Goal: Information Seeking & Learning: Check status

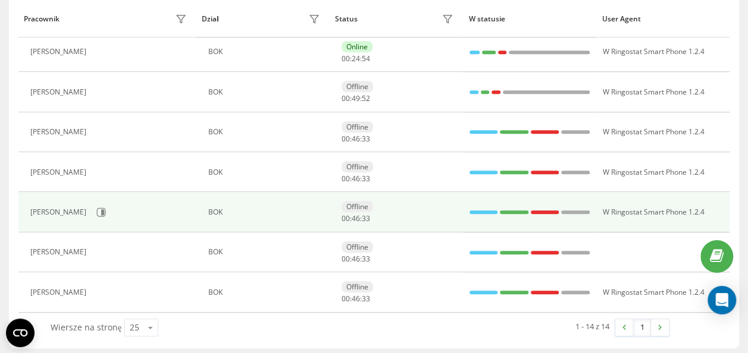
scroll to position [21, 0]
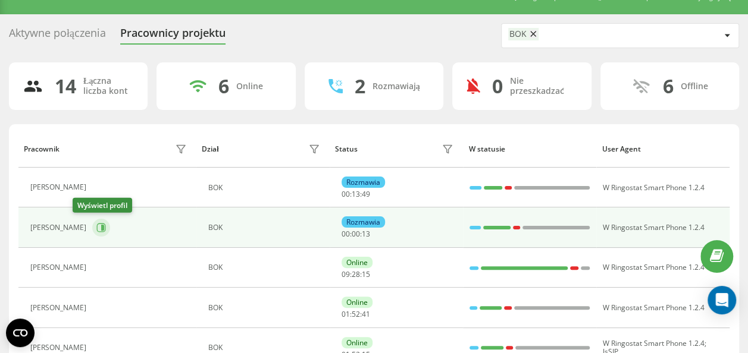
click at [101, 227] on icon at bounding box center [102, 228] width 3 height 6
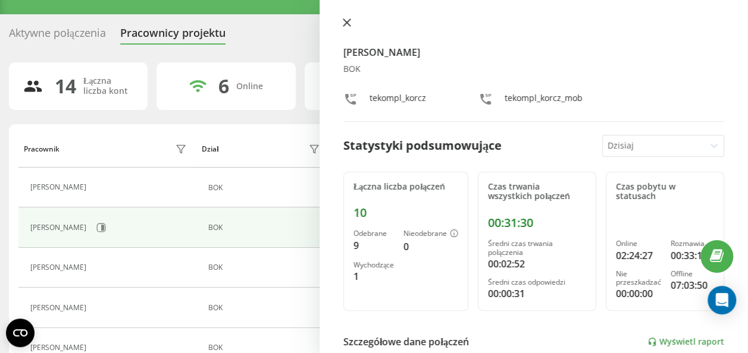
click at [343, 21] on icon at bounding box center [347, 22] width 8 height 8
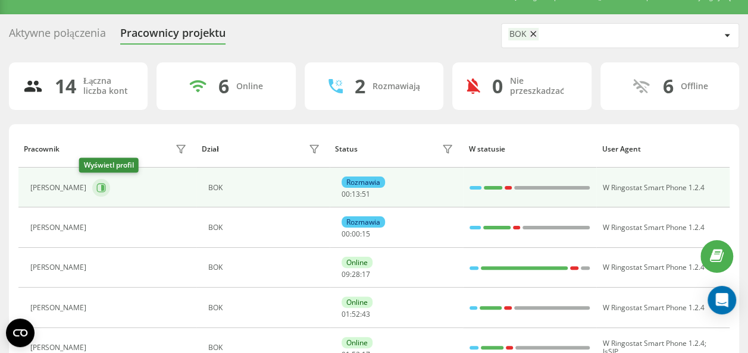
click at [94, 186] on button at bounding box center [101, 188] width 18 height 18
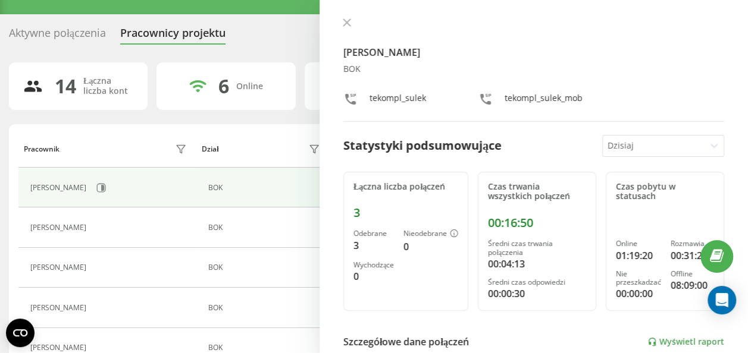
click at [341, 30] on div "[PERSON_NAME] BOK tekompl_sulek tekompl_sulek_mob Statystyki podsumowujące [DAT…" at bounding box center [533, 176] width 428 height 353
click at [344, 26] on icon at bounding box center [347, 22] width 8 height 8
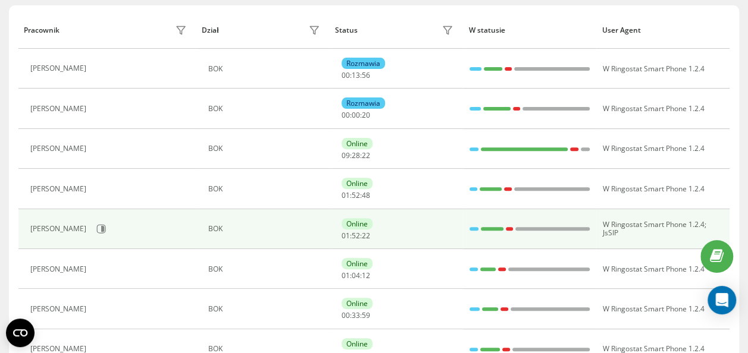
scroll to position [200, 0]
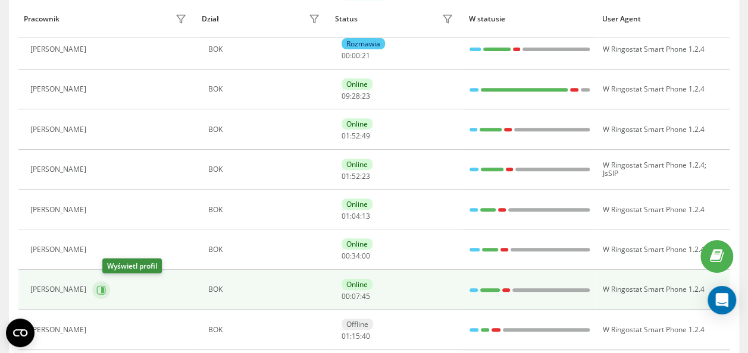
click at [104, 287] on icon at bounding box center [102, 290] width 3 height 6
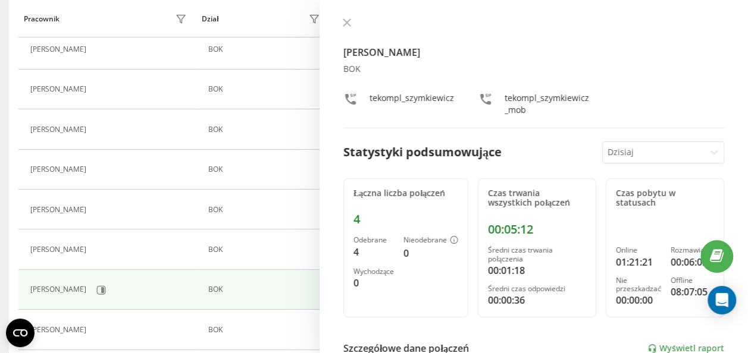
click at [351, 26] on button at bounding box center [346, 23] width 15 height 11
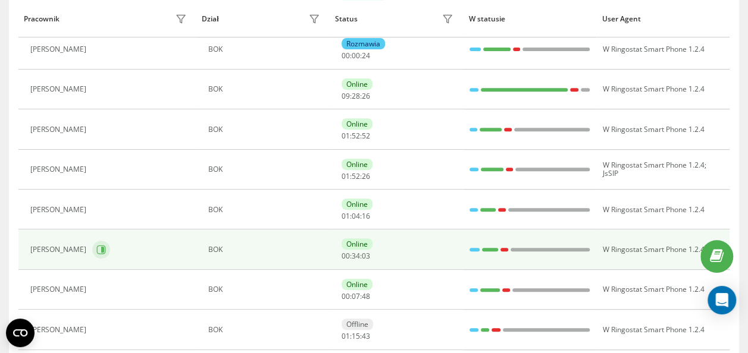
click at [104, 250] on icon at bounding box center [102, 250] width 3 height 6
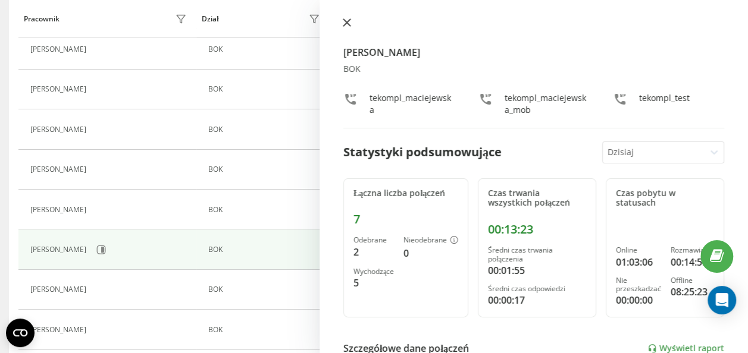
click at [344, 18] on icon at bounding box center [347, 22] width 8 height 8
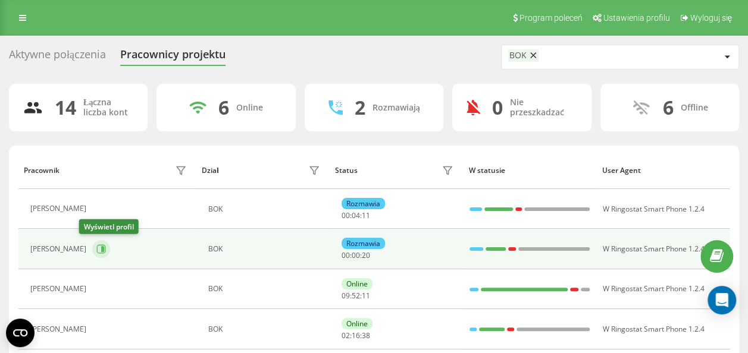
click at [96, 245] on icon at bounding box center [101, 250] width 10 height 10
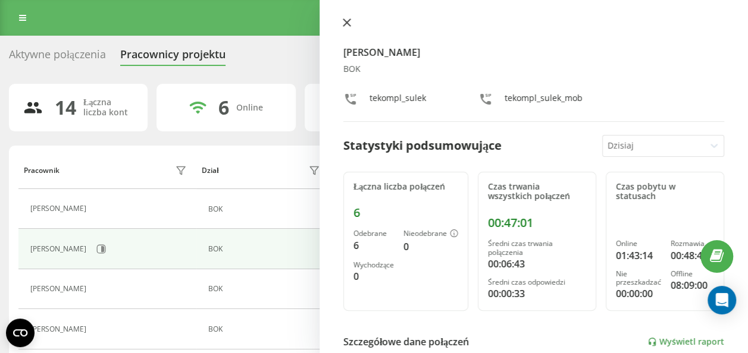
click at [343, 23] on icon at bounding box center [347, 22] width 8 height 8
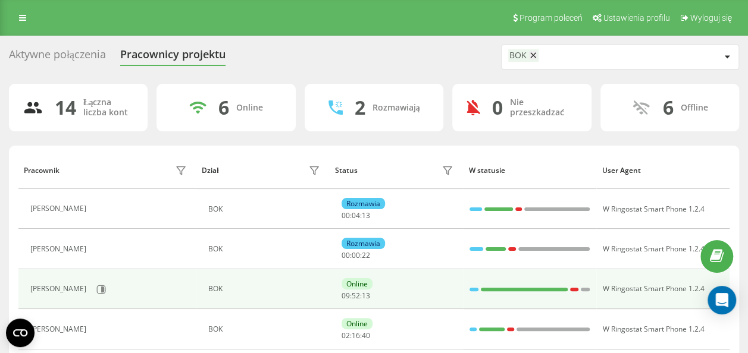
scroll to position [178, 0]
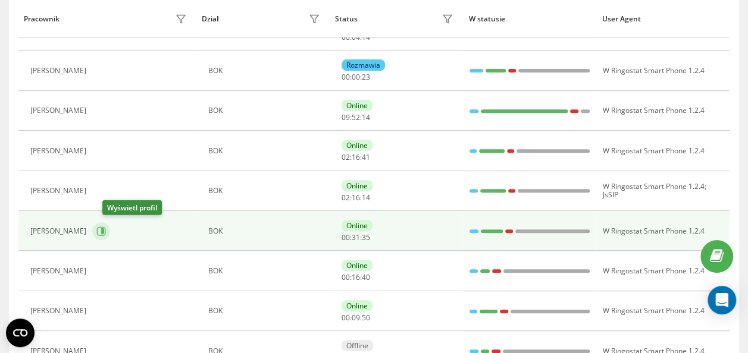
click at [106, 233] on icon at bounding box center [101, 231] width 9 height 9
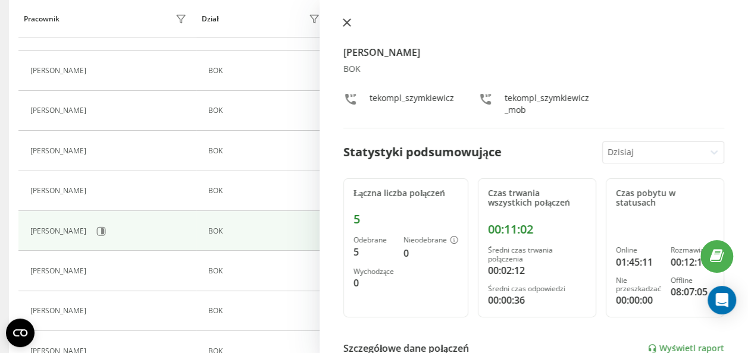
click at [343, 25] on icon at bounding box center [346, 22] width 7 height 7
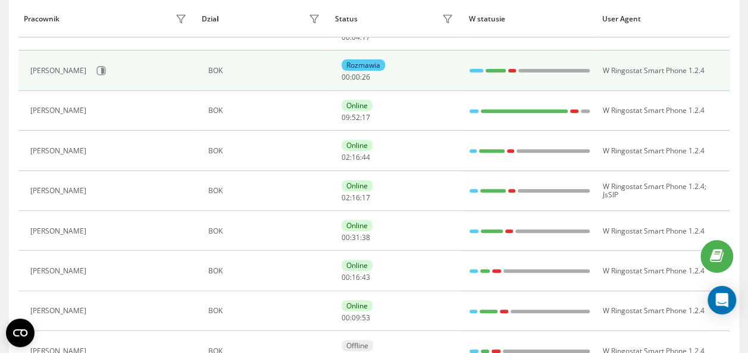
scroll to position [119, 0]
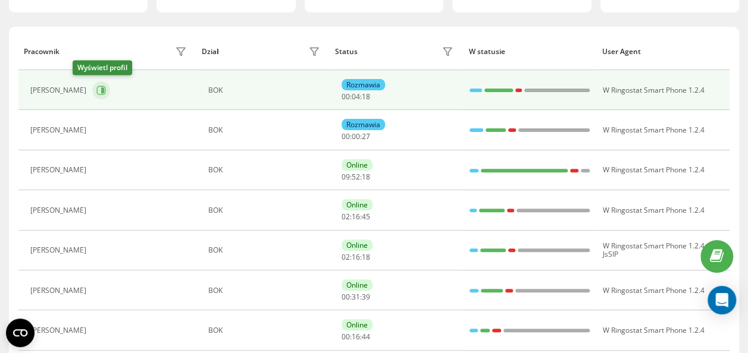
click at [97, 86] on icon at bounding box center [101, 90] width 9 height 9
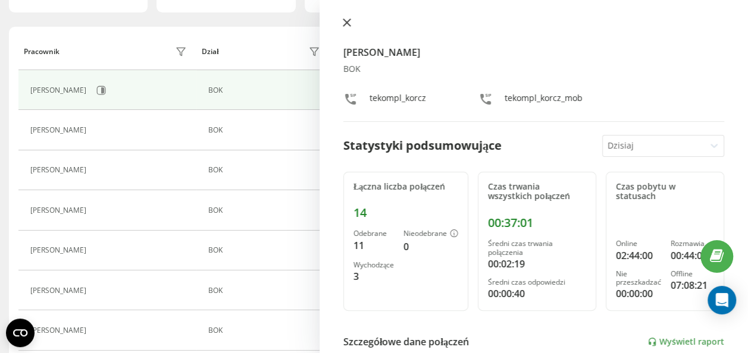
click at [350, 30] on div "[PERSON_NAME] BOK tekompl_korcz tekompl_korcz_mob" at bounding box center [533, 70] width 381 height 104
click at [347, 27] on button at bounding box center [346, 23] width 15 height 11
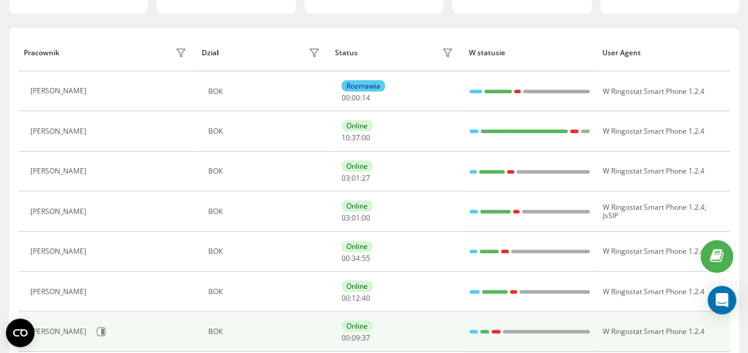
scroll to position [237, 0]
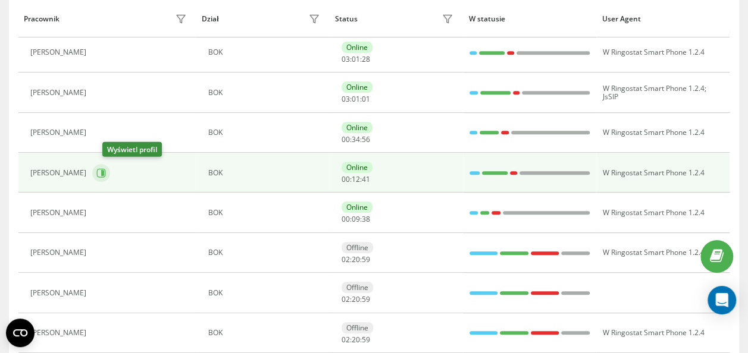
click at [106, 176] on button at bounding box center [101, 173] width 18 height 18
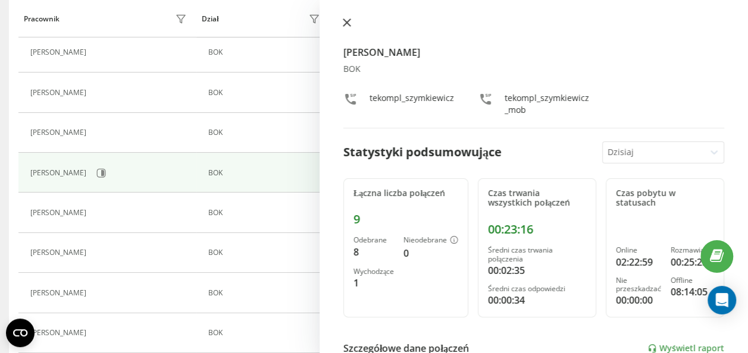
click at [341, 28] on button at bounding box center [346, 23] width 15 height 11
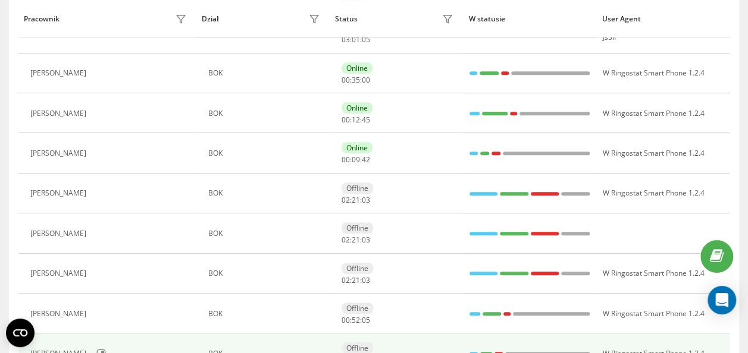
scroll to position [415, 0]
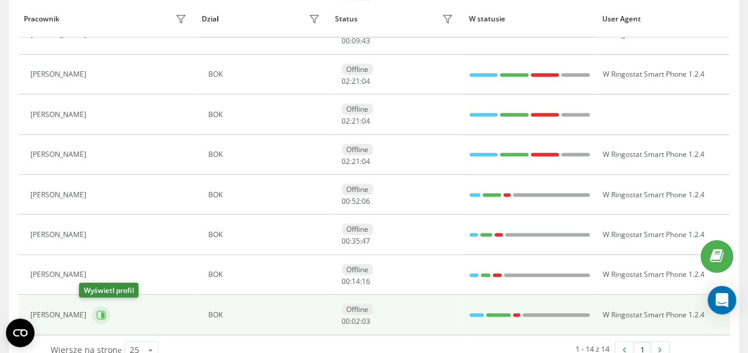
click at [97, 311] on icon at bounding box center [101, 315] width 9 height 9
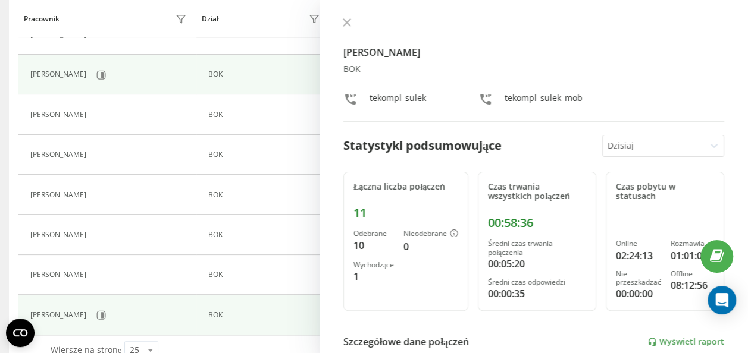
scroll to position [438, 0]
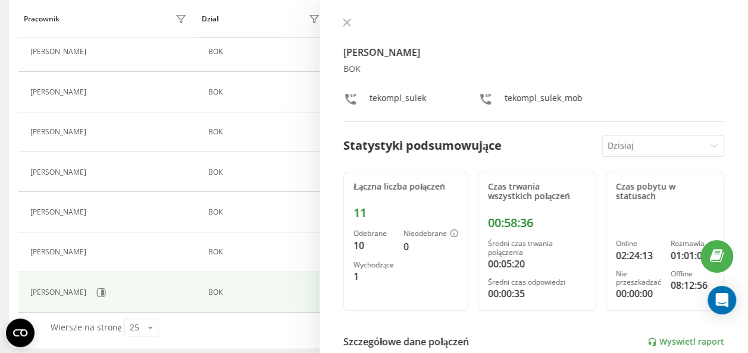
click at [364, 20] on div at bounding box center [533, 24] width 381 height 12
click at [348, 25] on icon at bounding box center [346, 22] width 7 height 7
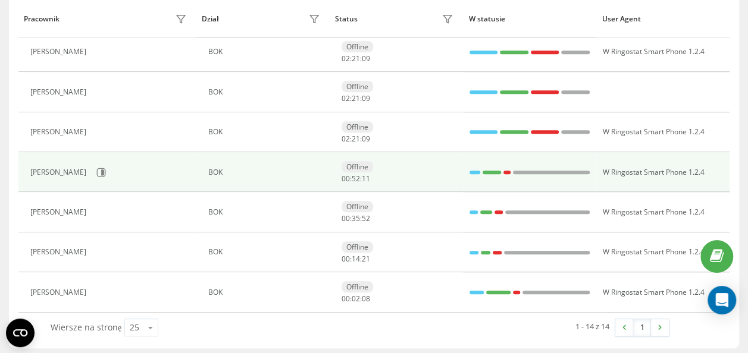
scroll to position [378, 0]
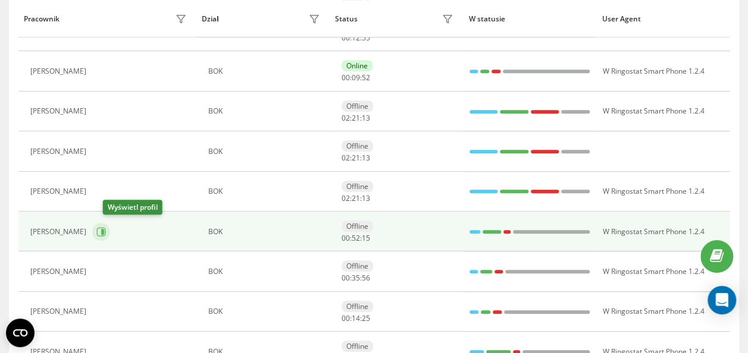
click at [106, 227] on icon at bounding box center [101, 232] width 10 height 10
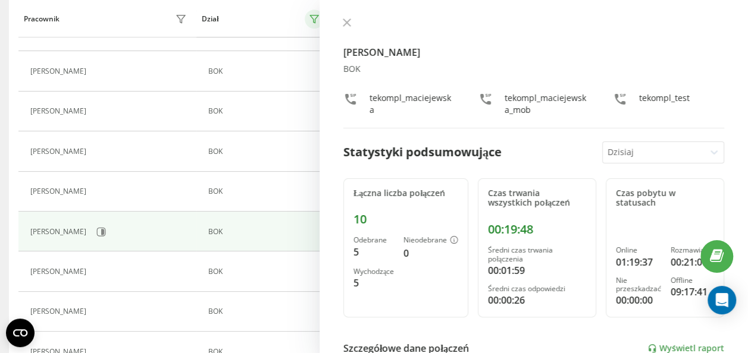
drag, startPoint x: 345, startPoint y: 29, endPoint x: 306, endPoint y: 15, distance: 40.8
click at [345, 29] on button at bounding box center [346, 23] width 15 height 11
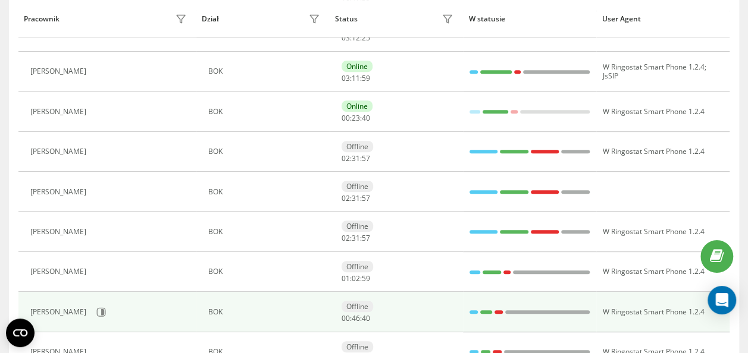
scroll to position [277, 0]
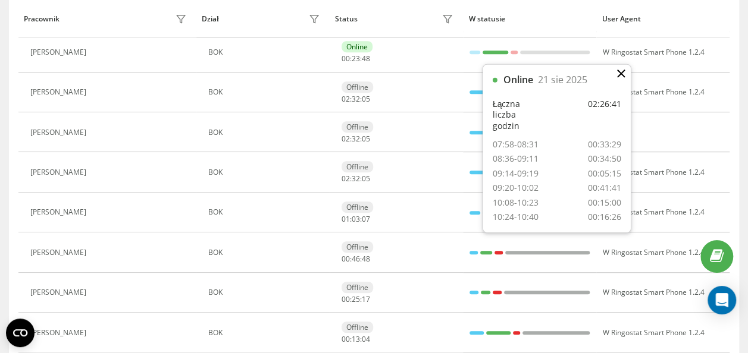
click at [620, 75] on icon at bounding box center [621, 74] width 8 height 8
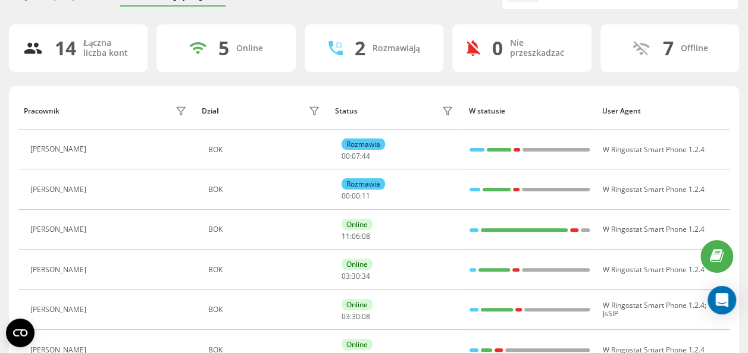
scroll to position [0, 0]
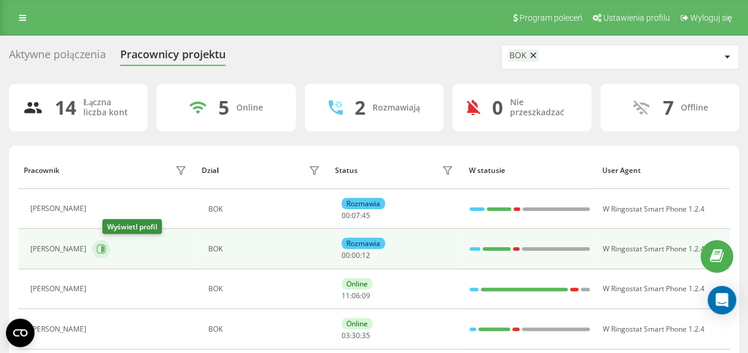
click at [106, 247] on icon at bounding box center [101, 249] width 9 height 9
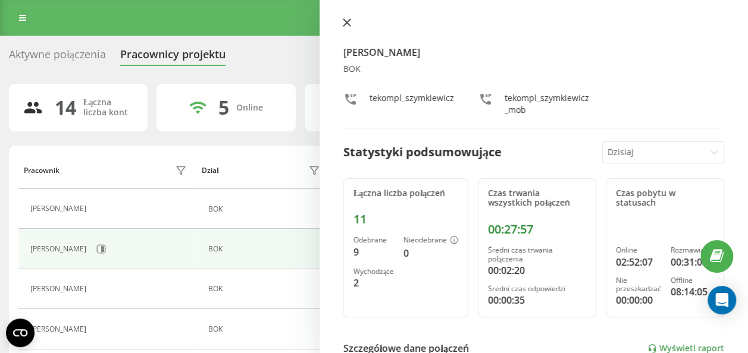
click at [349, 21] on icon at bounding box center [346, 22] width 7 height 7
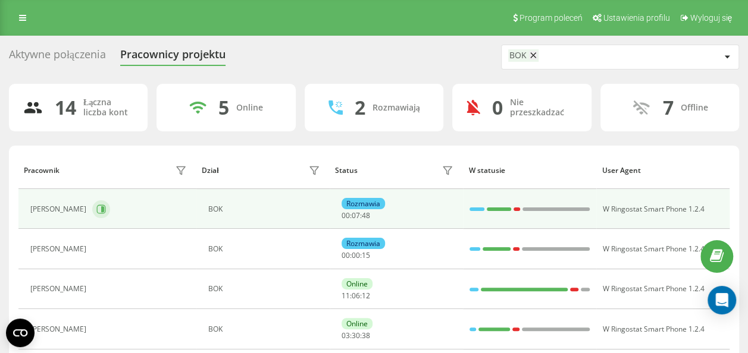
click at [96, 209] on icon at bounding box center [101, 210] width 10 height 10
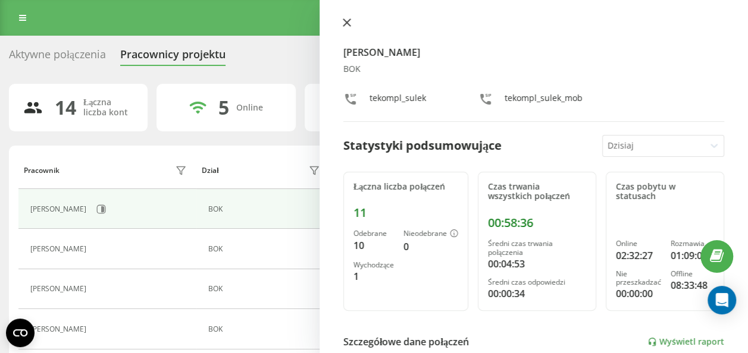
click at [349, 23] on icon at bounding box center [347, 22] width 8 height 8
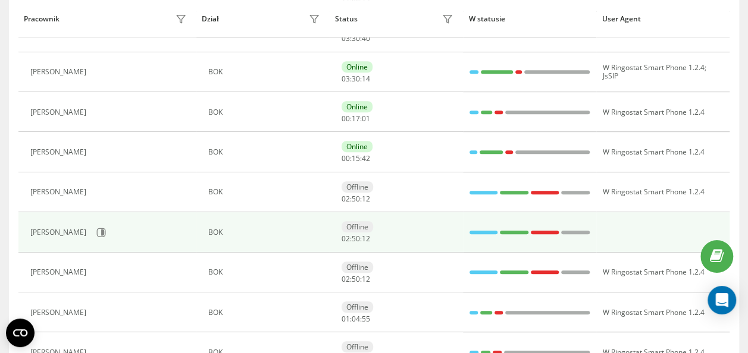
scroll to position [416, 0]
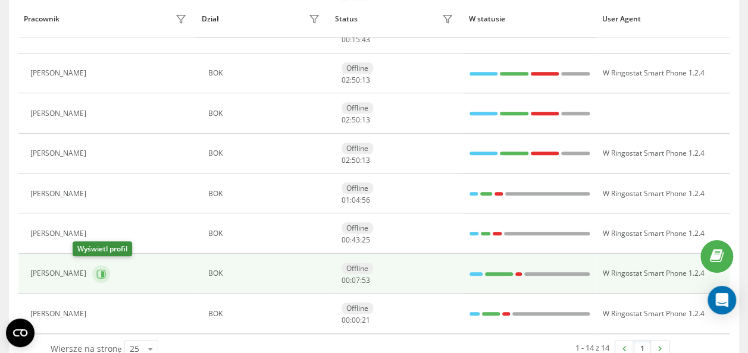
click at [101, 272] on icon at bounding box center [102, 274] width 3 height 6
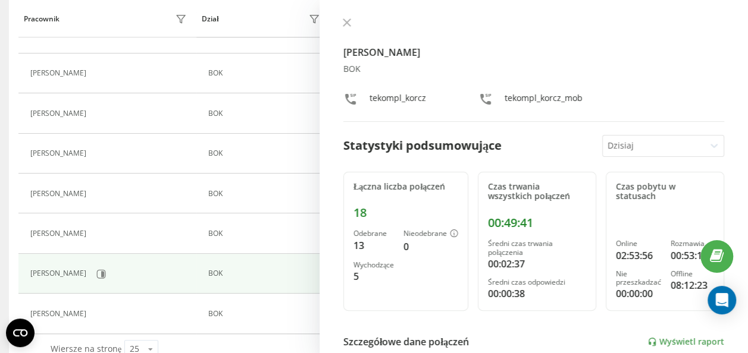
drag, startPoint x: 346, startPoint y: 21, endPoint x: 240, endPoint y: 11, distance: 106.4
click at [346, 21] on icon at bounding box center [347, 22] width 8 height 8
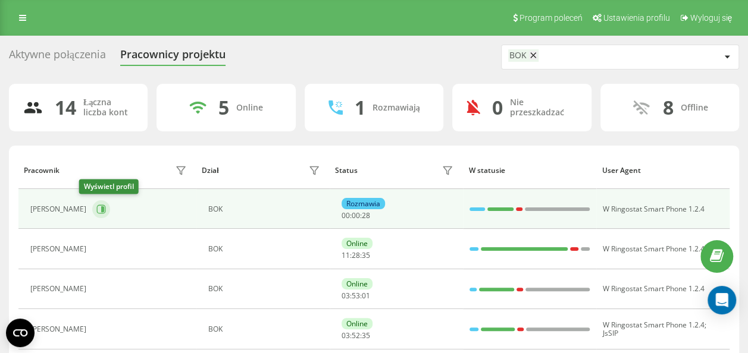
click at [93, 208] on button at bounding box center [101, 209] width 18 height 18
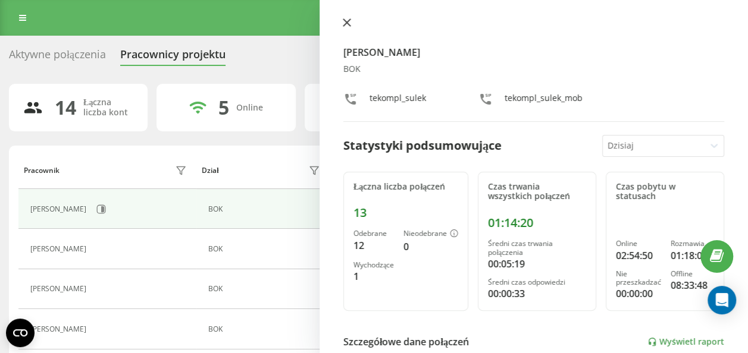
click at [346, 23] on icon at bounding box center [346, 22] width 7 height 7
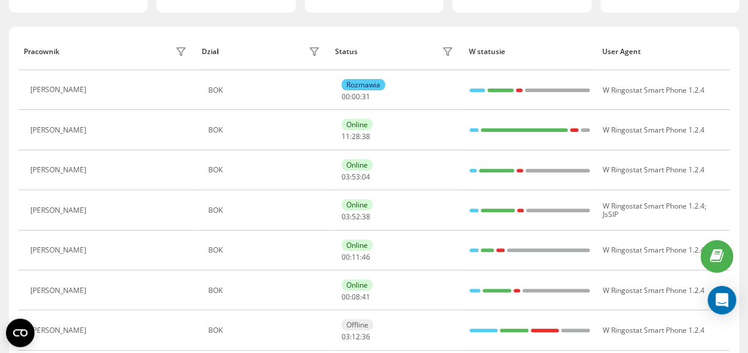
scroll to position [297, 0]
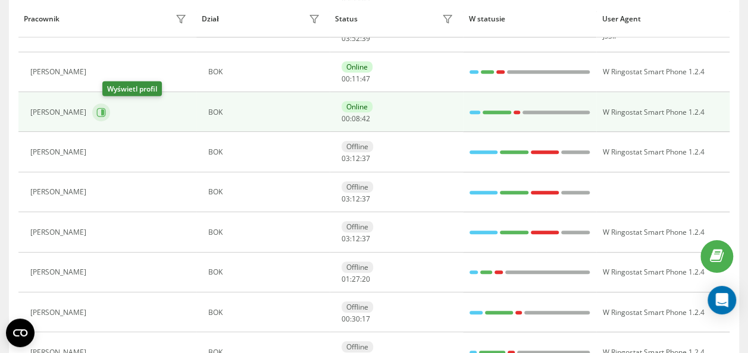
click at [104, 113] on icon at bounding box center [102, 112] width 3 height 6
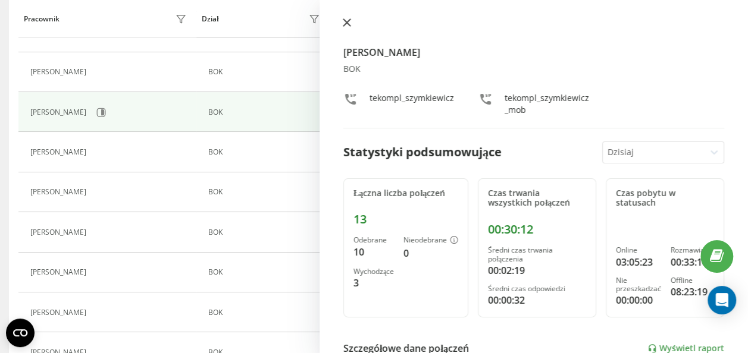
click at [353, 26] on button at bounding box center [346, 23] width 15 height 11
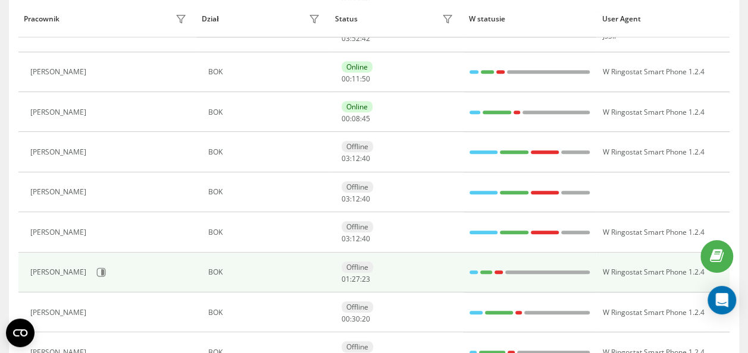
scroll to position [416, 0]
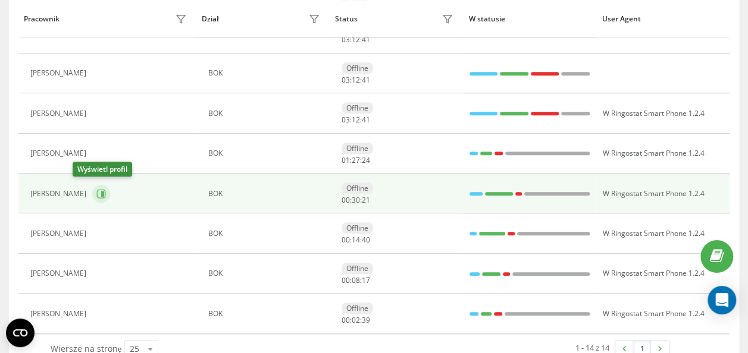
click at [96, 189] on icon at bounding box center [101, 194] width 10 height 10
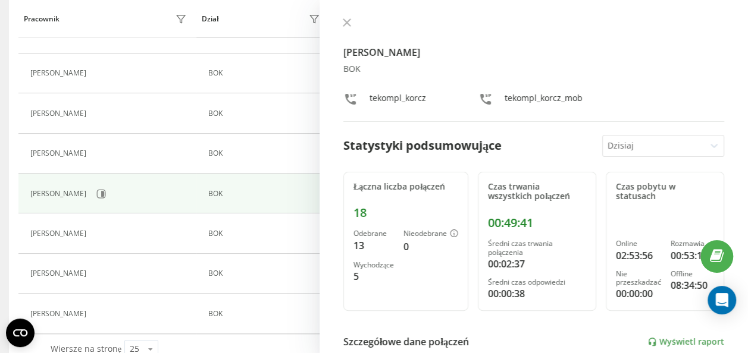
click at [350, 23] on icon at bounding box center [347, 22] width 8 height 8
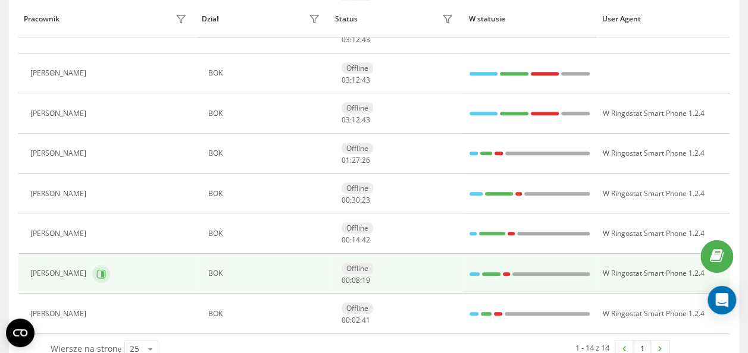
click at [105, 275] on button at bounding box center [101, 274] width 18 height 18
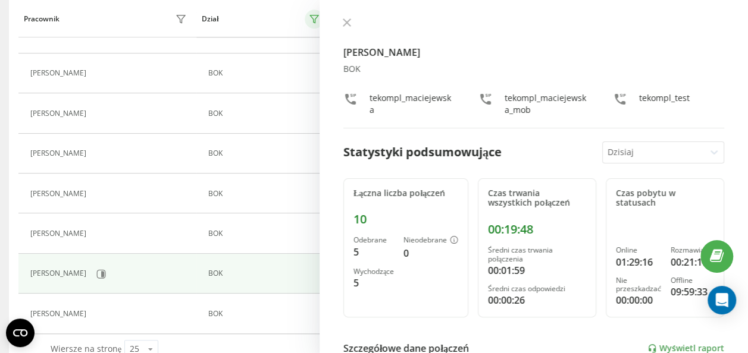
drag, startPoint x: 341, startPoint y: 20, endPoint x: 318, endPoint y: 18, distance: 23.3
click at [341, 20] on button at bounding box center [346, 23] width 15 height 11
